Goal: Navigation & Orientation: Go to known website

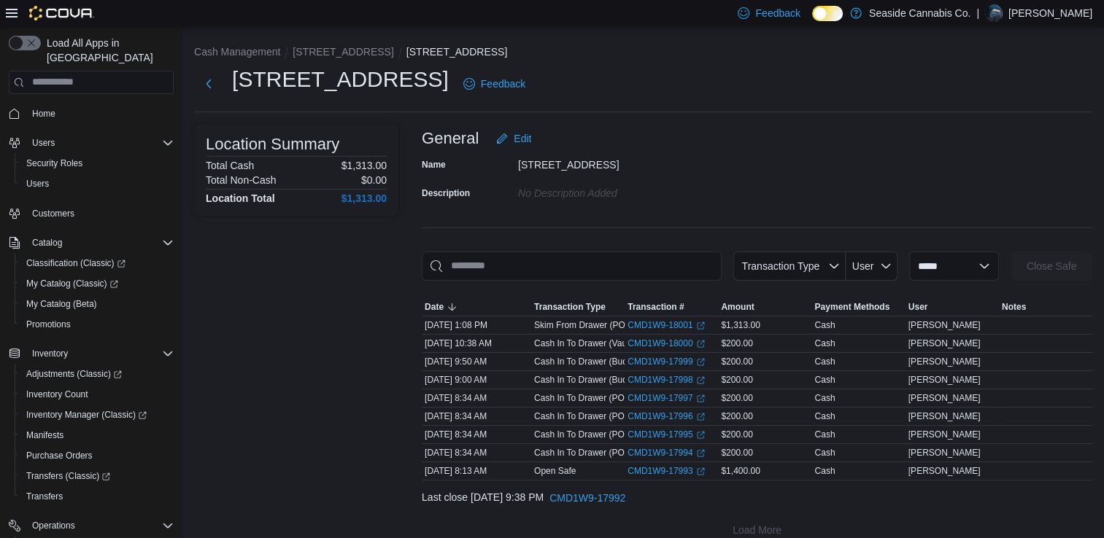
click at [65, 104] on span "Home" at bounding box center [99, 113] width 147 height 18
